Goal: Information Seeking & Learning: Check status

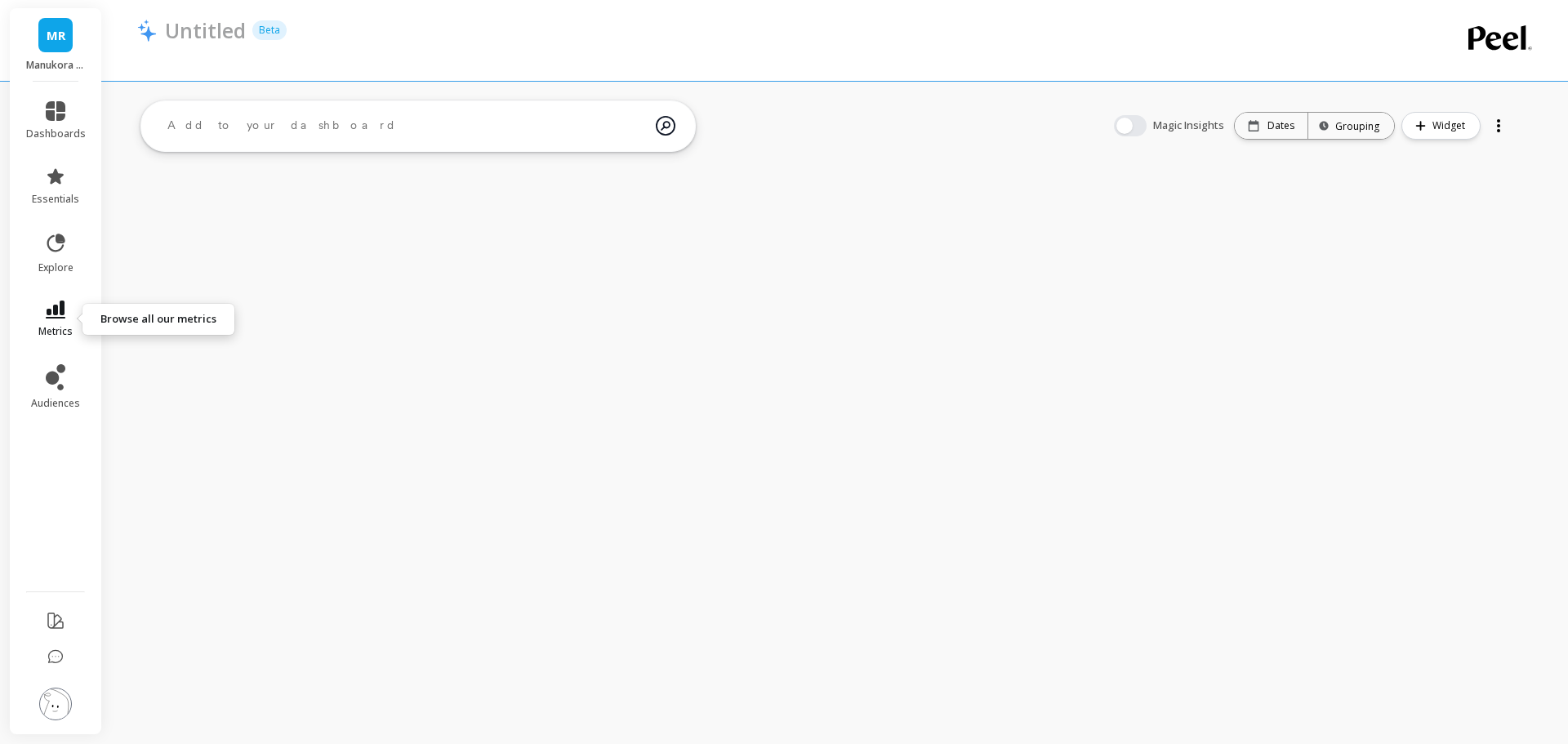
click at [53, 305] on icon at bounding box center [55, 309] width 20 height 18
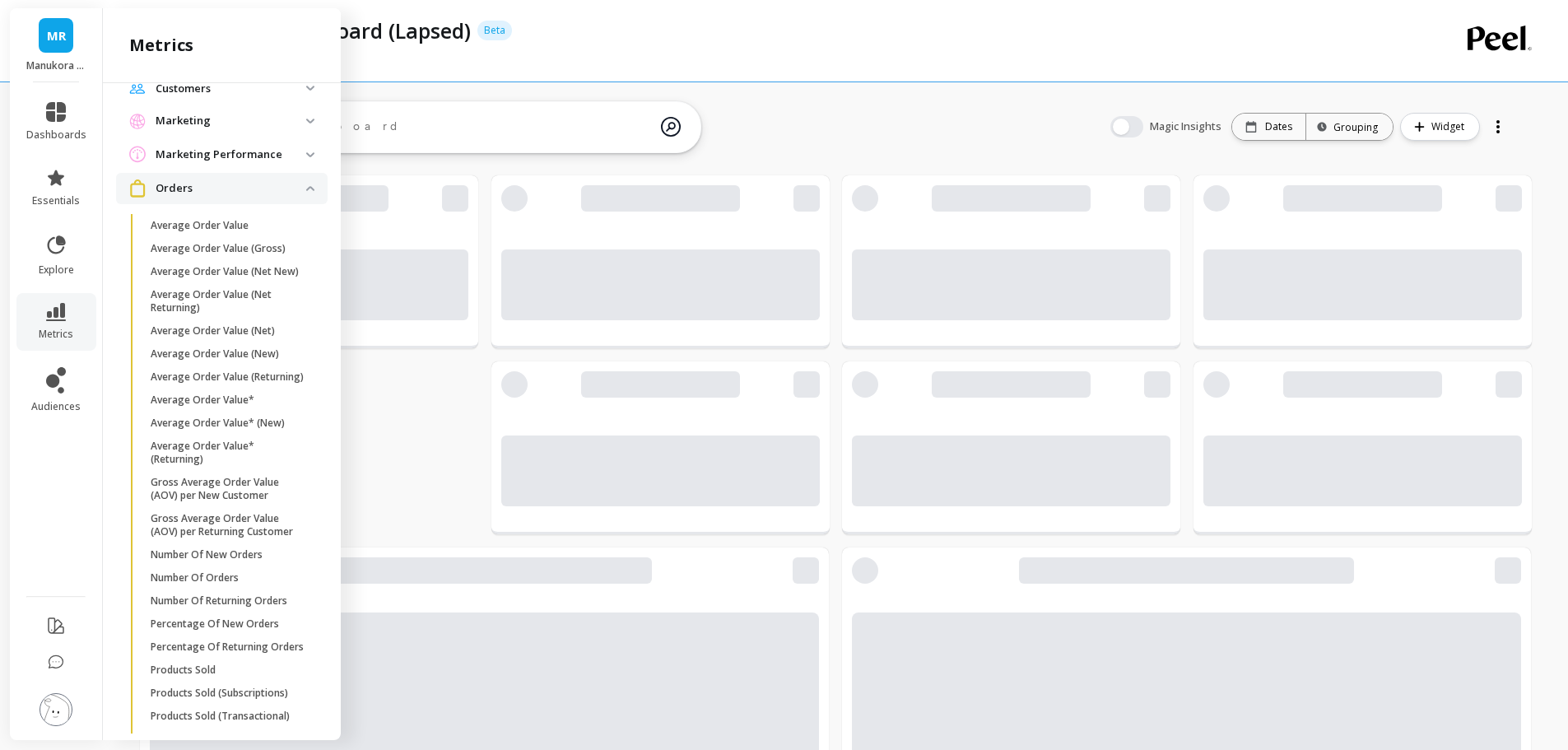
scroll to position [82, 0]
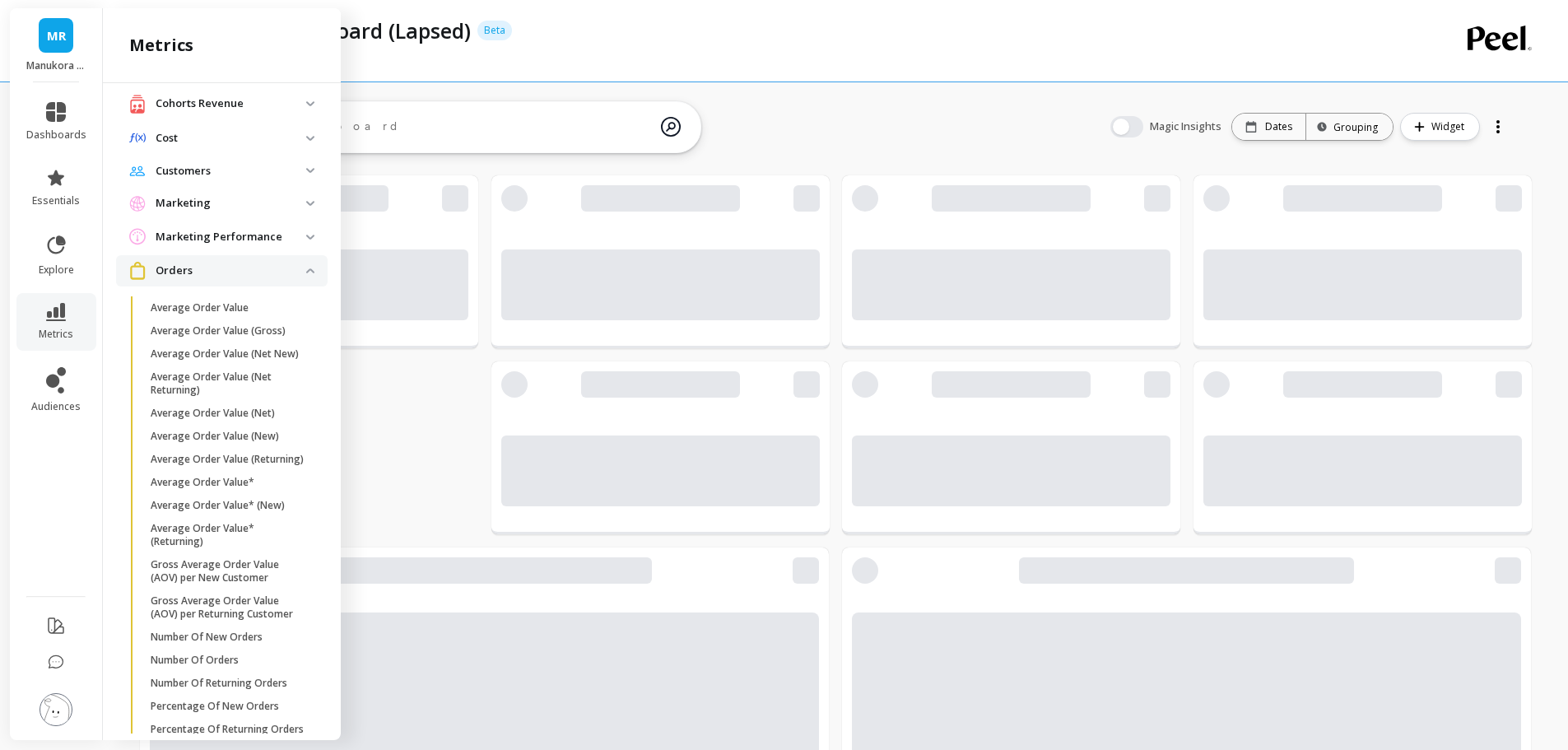
click at [295, 267] on span "Orders" at bounding box center [222, 271] width 211 height 30
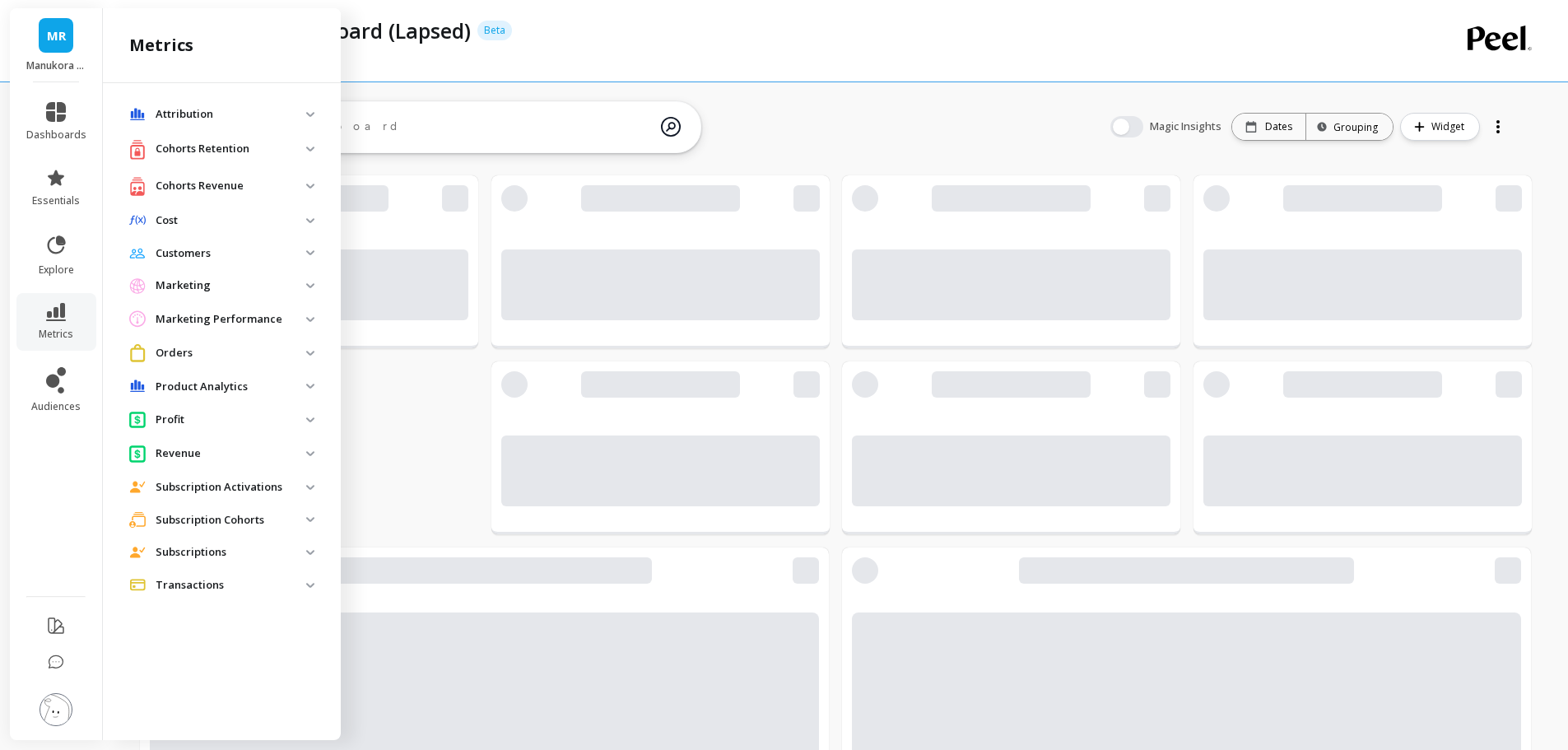
scroll to position [440, 630]
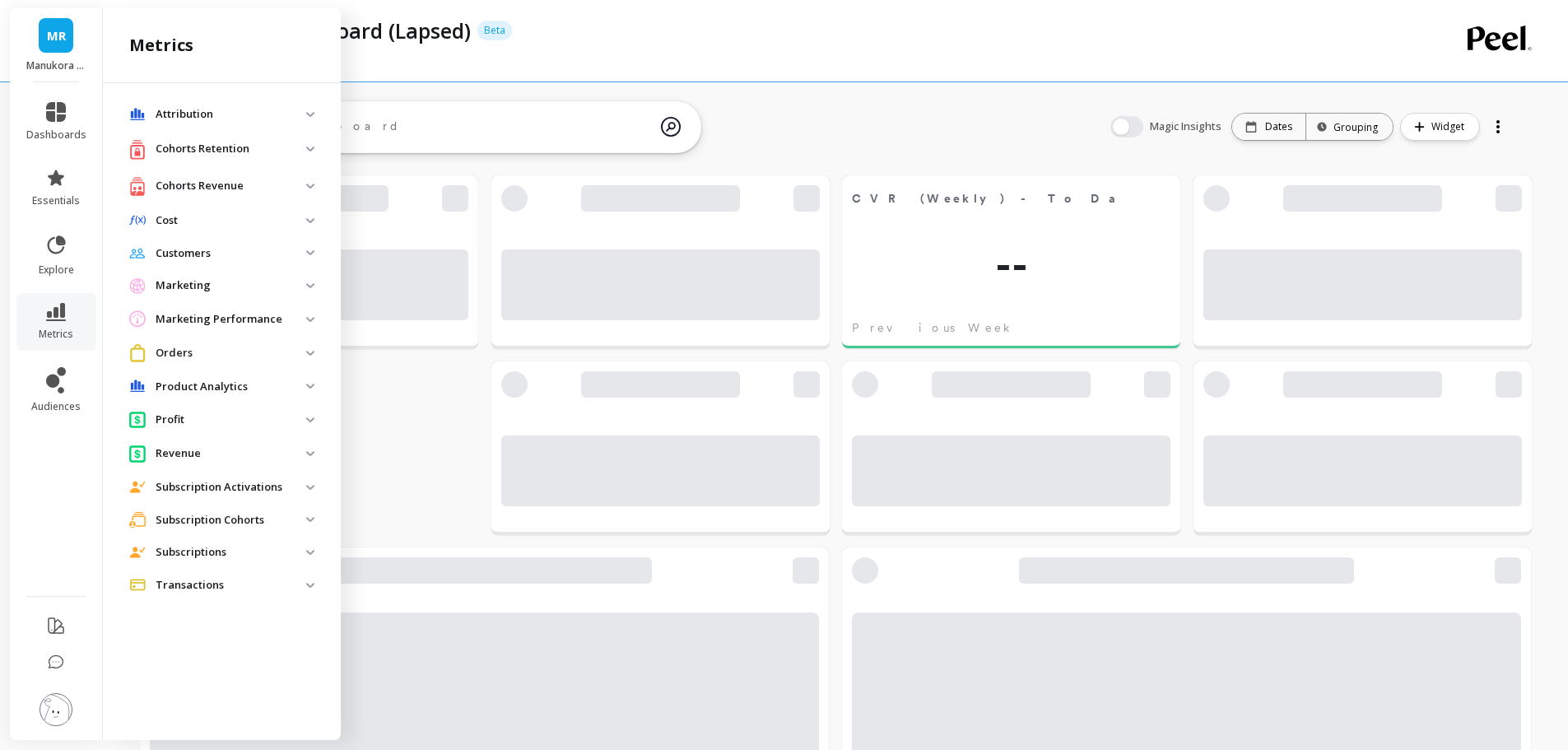
click at [304, 253] on p "Customers" at bounding box center [231, 253] width 151 height 16
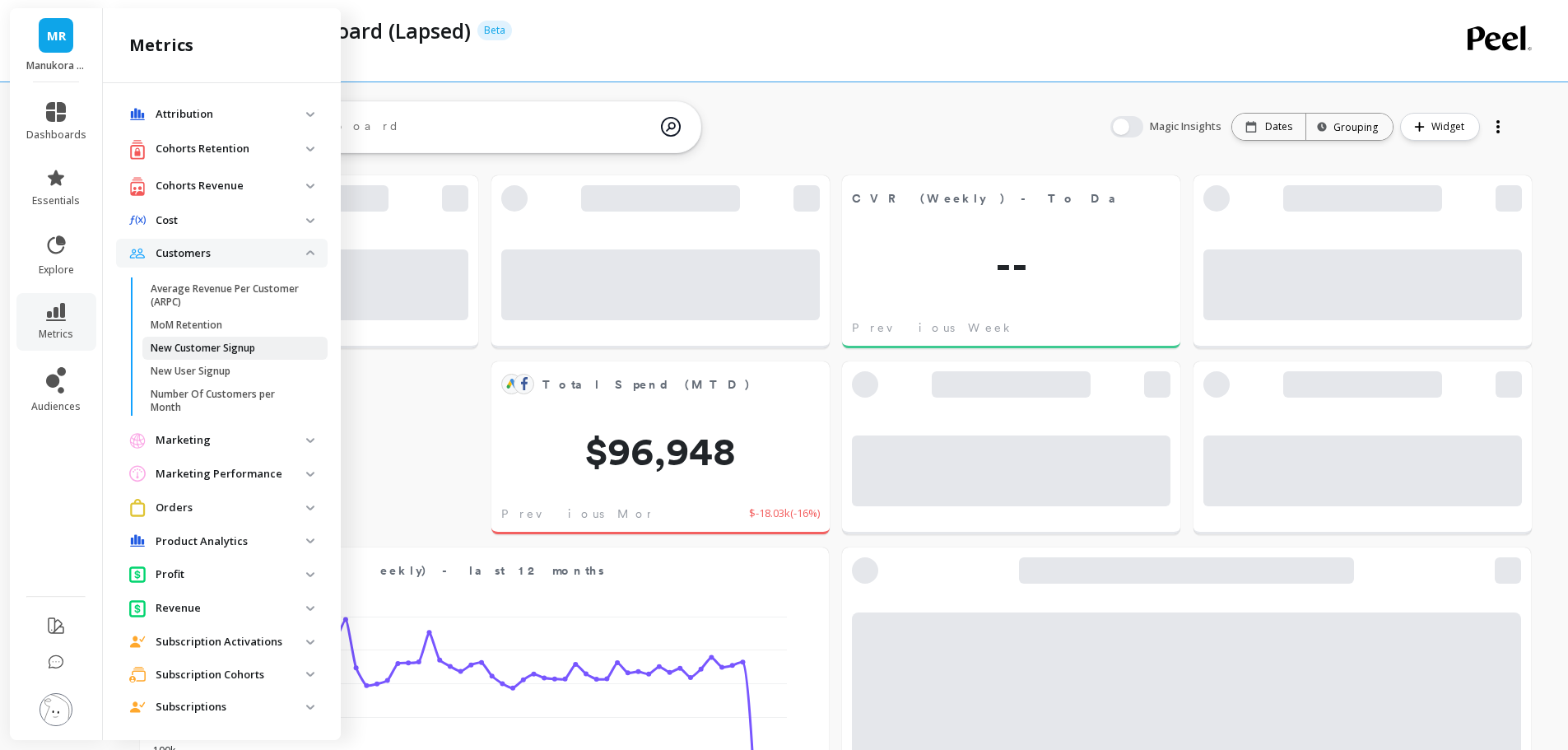
click at [221, 343] on p "New Customer Signup" at bounding box center [203, 349] width 105 height 13
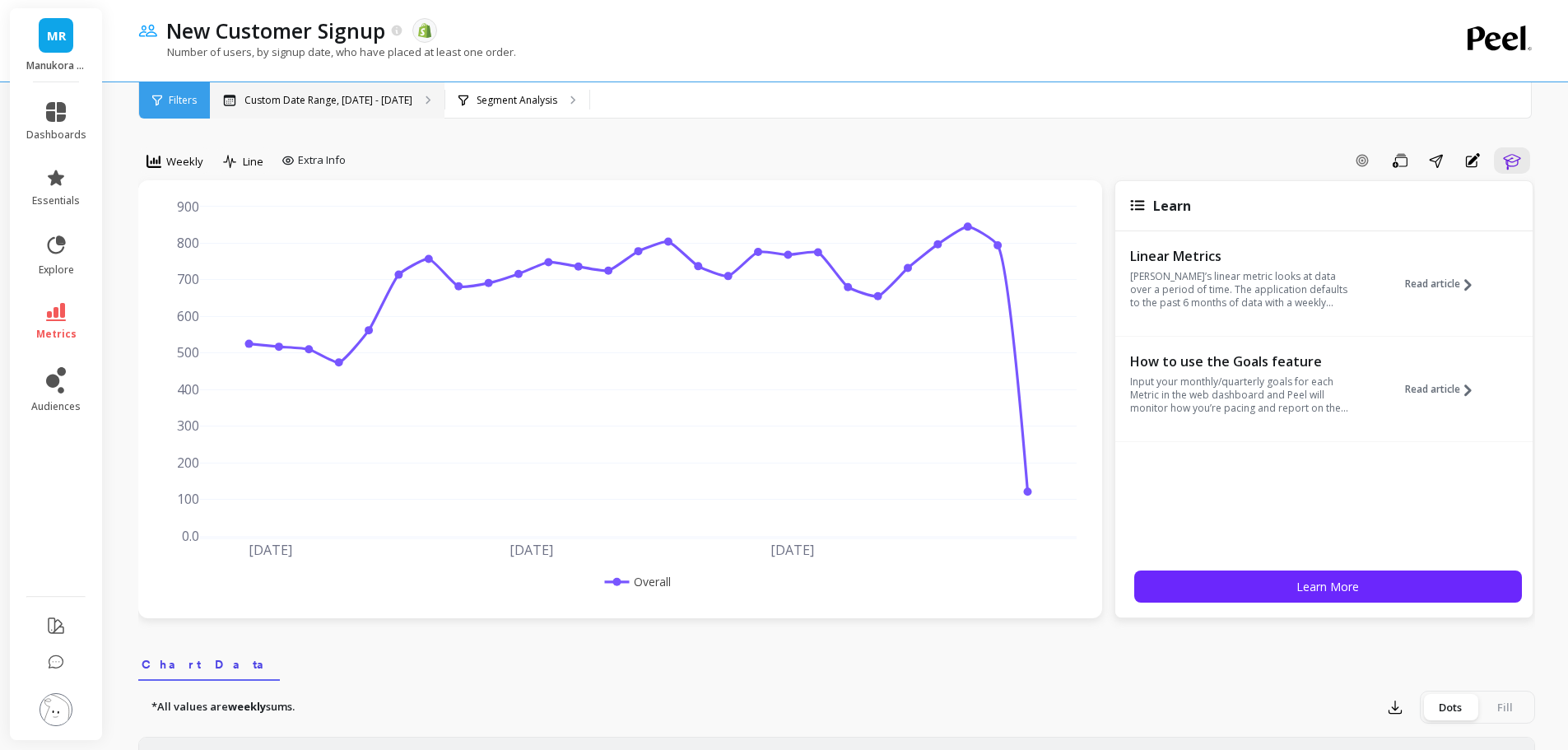
click at [379, 105] on p "Custom Date Range, [DATE] - [DATE]" at bounding box center [329, 100] width 168 height 13
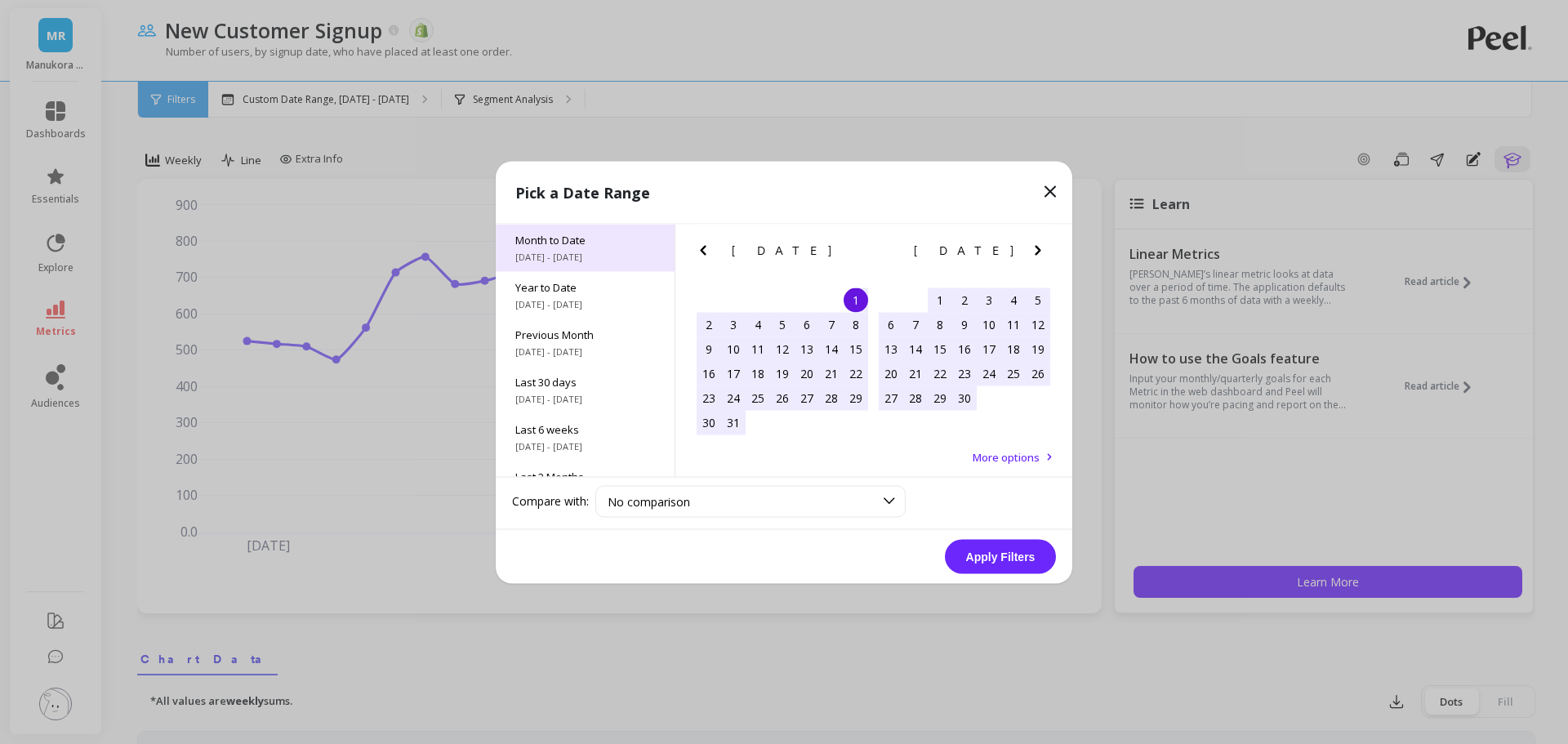
click at [553, 261] on span "[DATE] - [DATE]" at bounding box center [585, 256] width 140 height 13
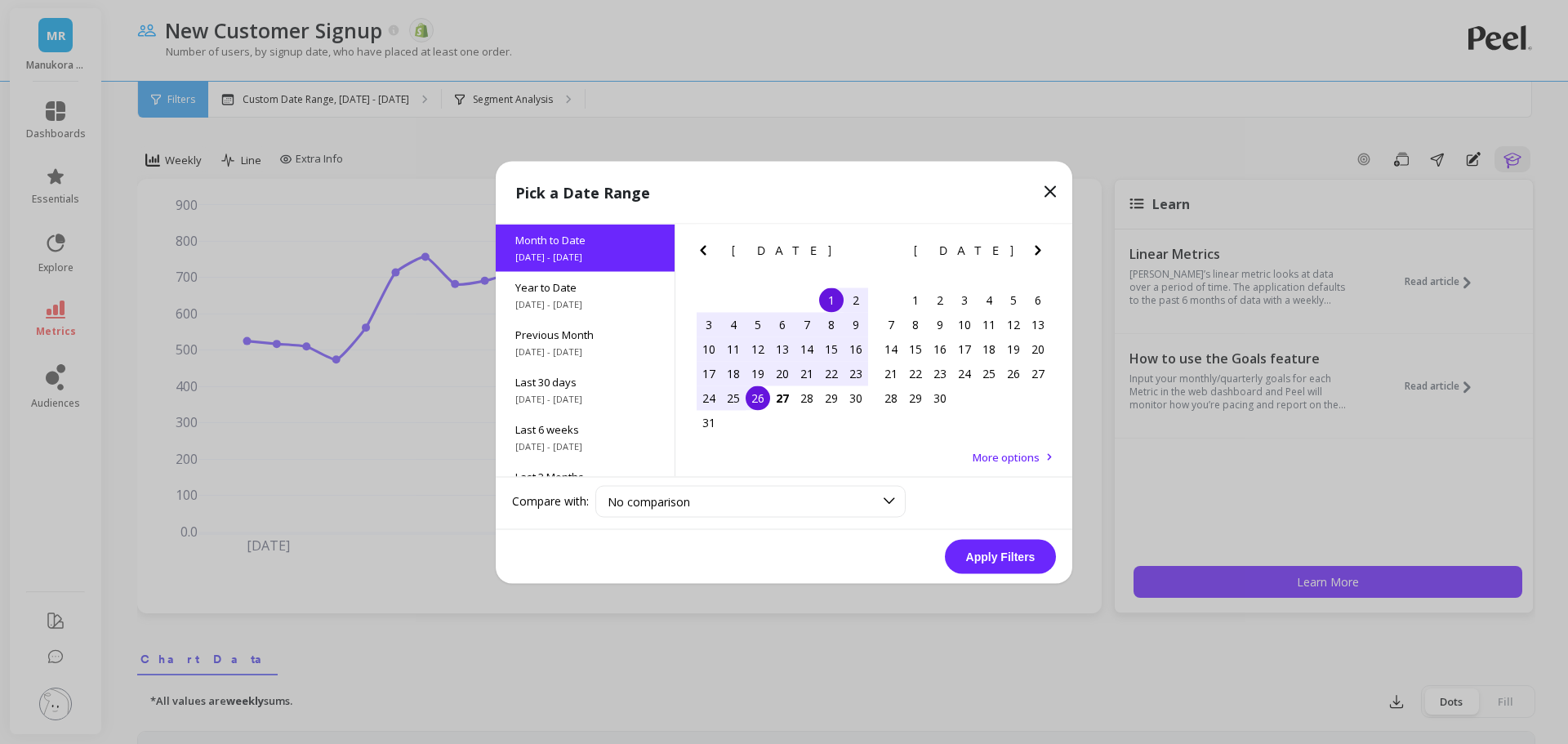
click at [991, 554] on button "Apply Filters" at bounding box center [1000, 556] width 111 height 34
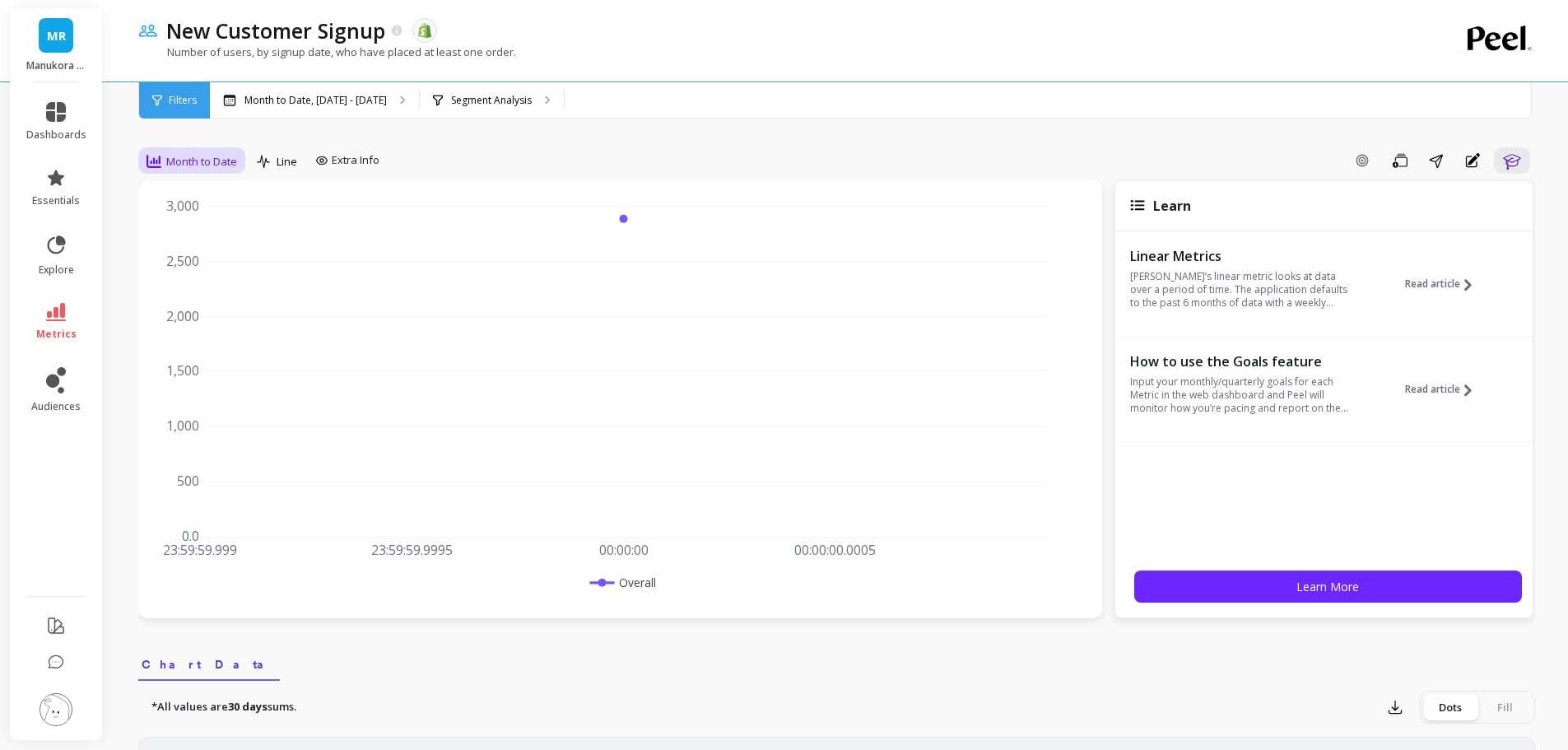
click at [206, 169] on span "Month to Date" at bounding box center [202, 162] width 70 height 15
click at [293, 161] on span "Line" at bounding box center [287, 162] width 21 height 15
click at [161, 162] on div "Month to Date" at bounding box center [191, 161] width 90 height 20
click at [178, 226] on div "Daily" at bounding box center [199, 230] width 93 height 15
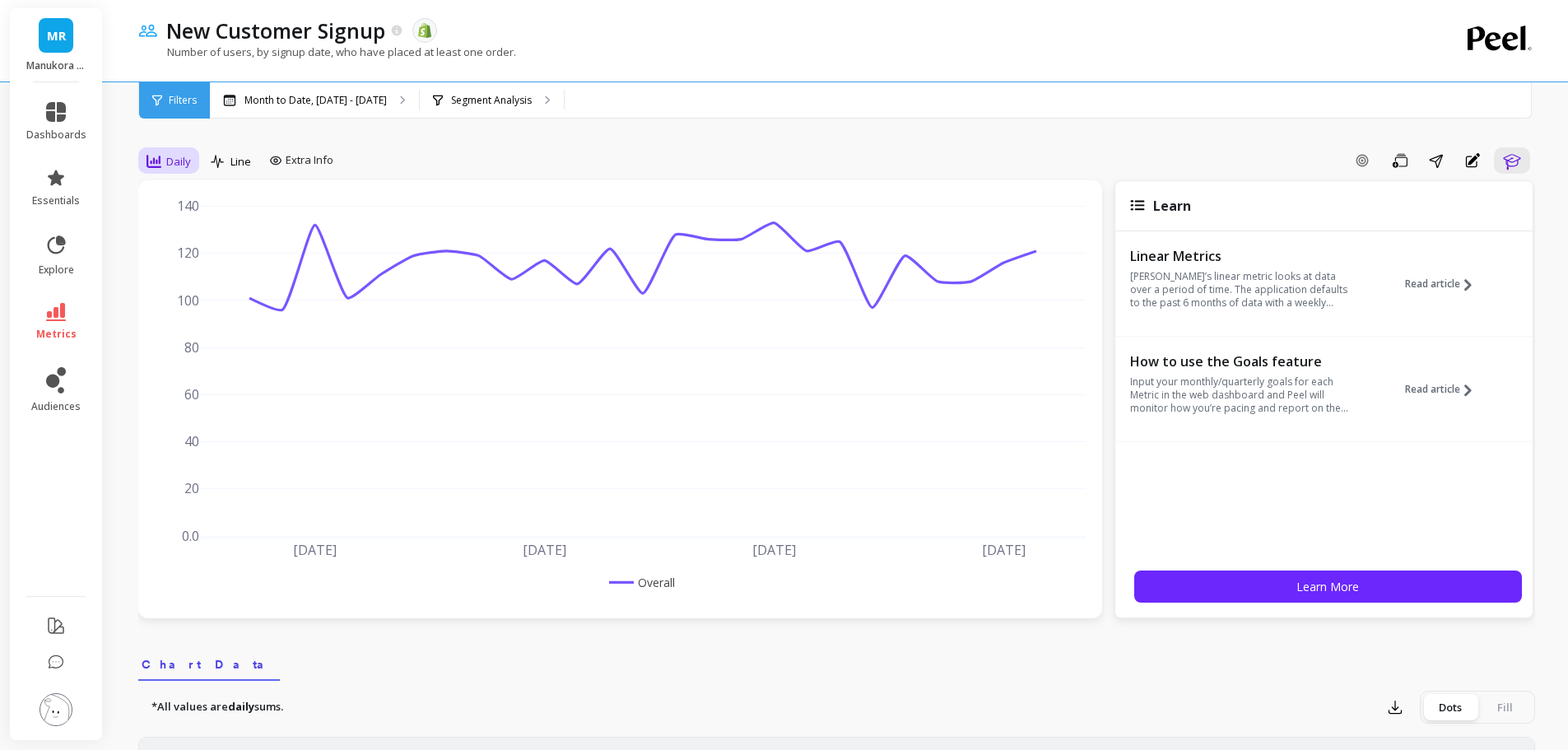
click at [174, 161] on span "Daily" at bounding box center [179, 162] width 25 height 15
click at [194, 284] on div "Monthly" at bounding box center [198, 293] width 113 height 29
